Goal: Transaction & Acquisition: Purchase product/service

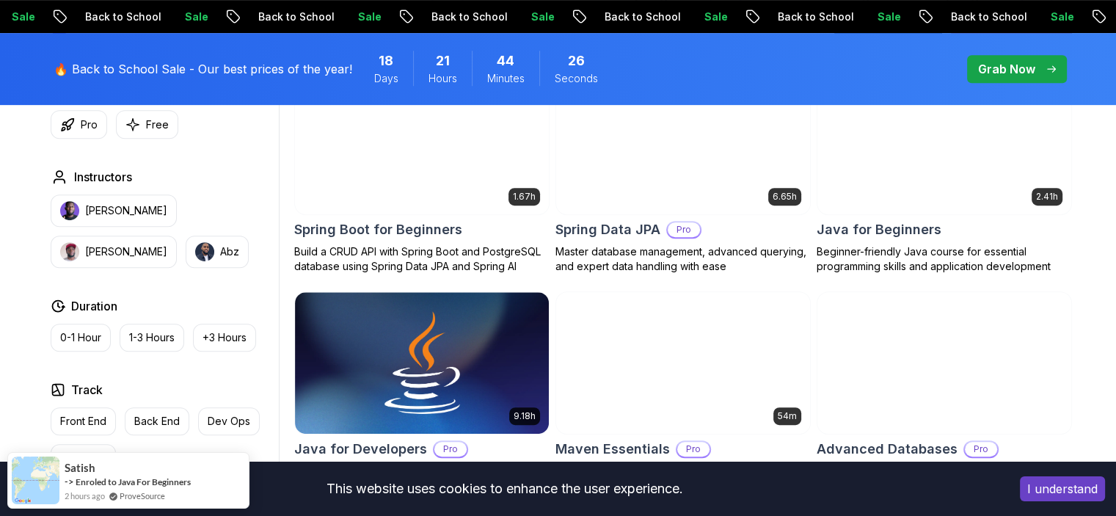
scroll to position [733, 0]
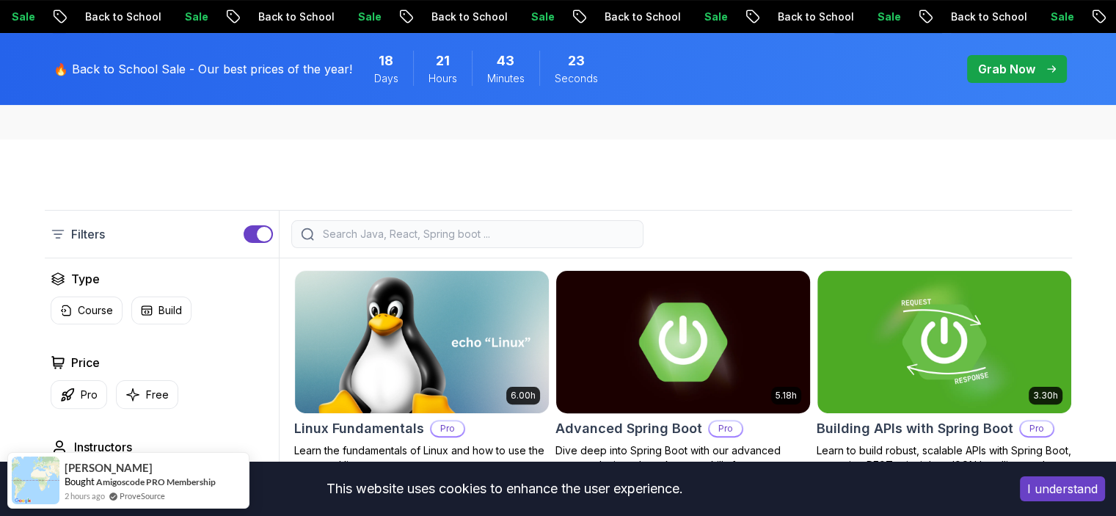
scroll to position [367, 0]
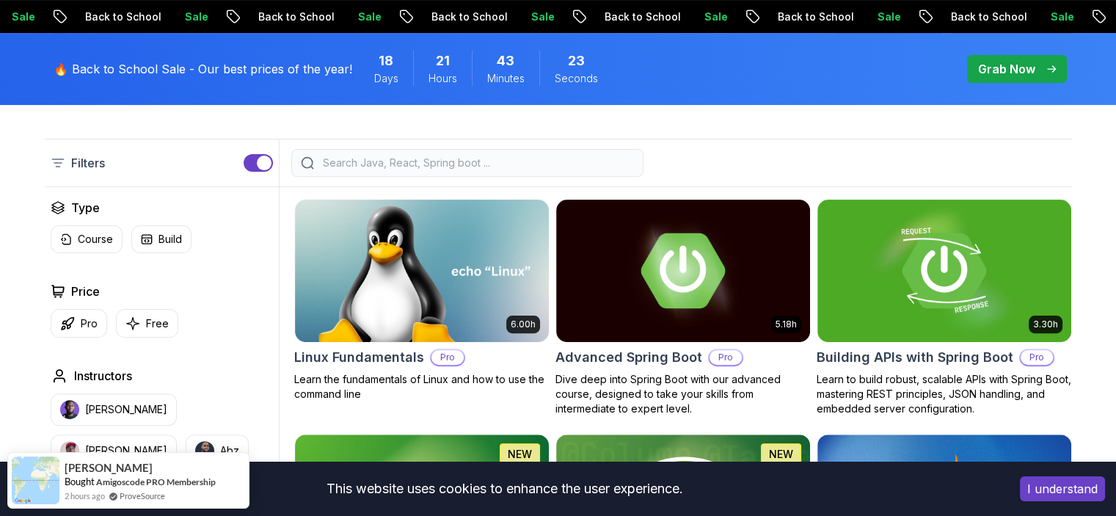
click at [424, 172] on div at bounding box center [467, 163] width 352 height 28
click at [424, 162] on input "search" at bounding box center [477, 162] width 314 height 15
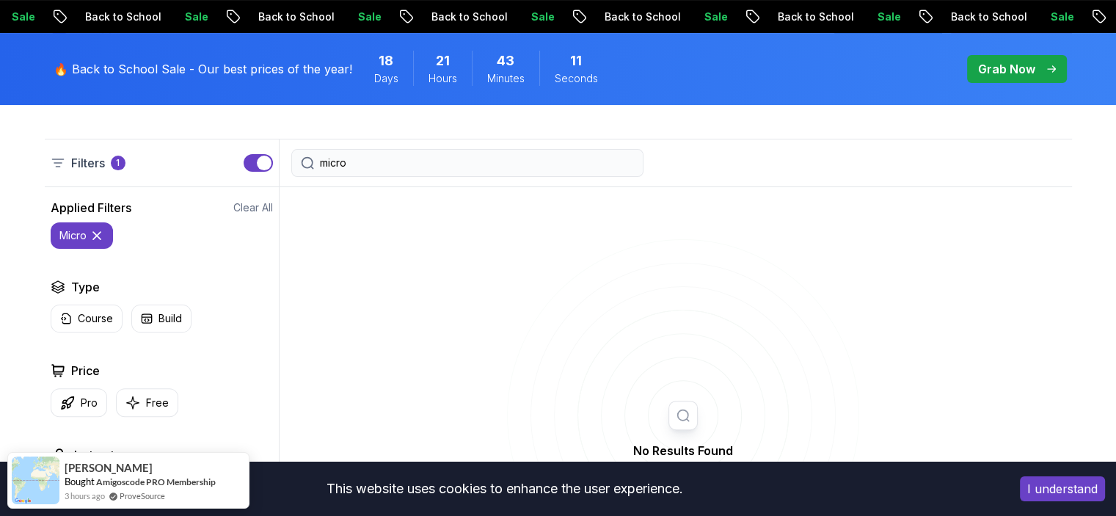
type input "micro"
click at [1047, 62] on div "Grab Now" at bounding box center [1017, 69] width 78 height 18
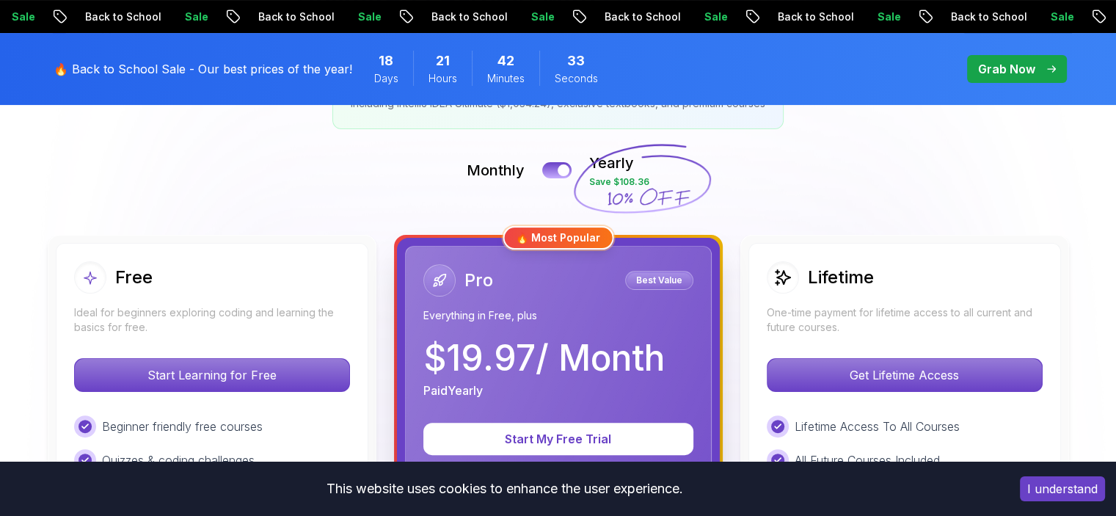
scroll to position [293, 0]
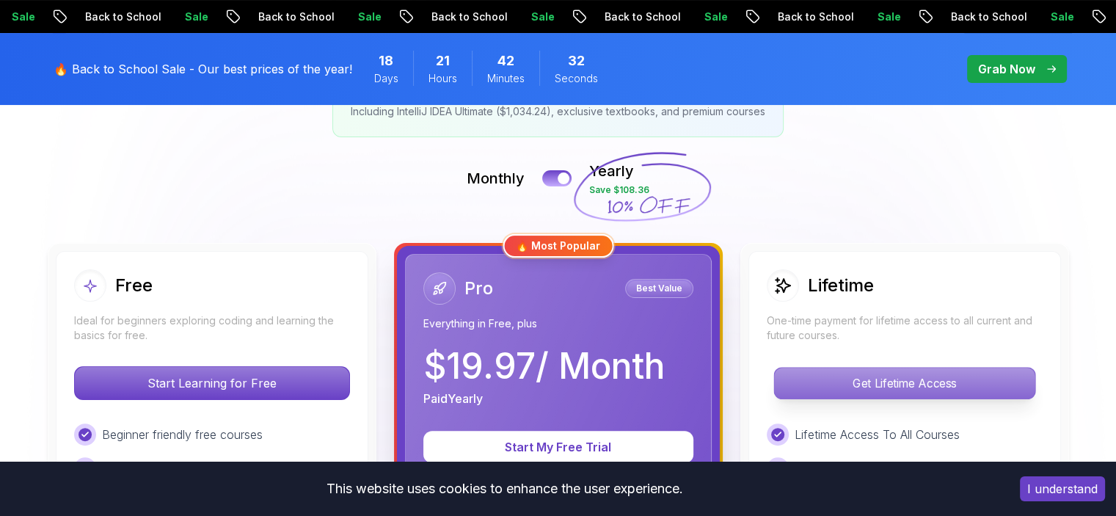
click at [835, 367] on p "Get Lifetime Access" at bounding box center [904, 382] width 260 height 31
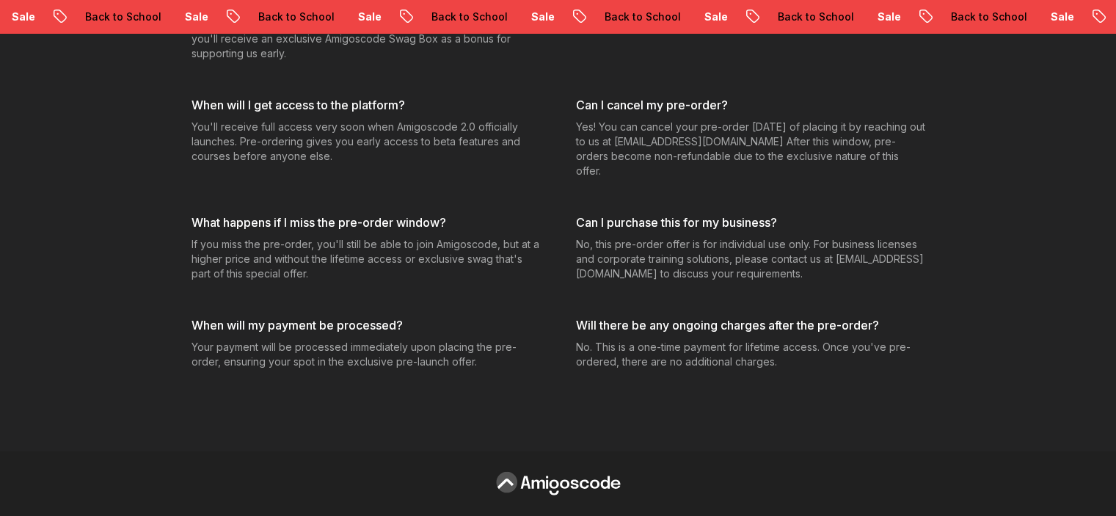
scroll to position [4400, 0]
